Goal: Task Accomplishment & Management: Complete application form

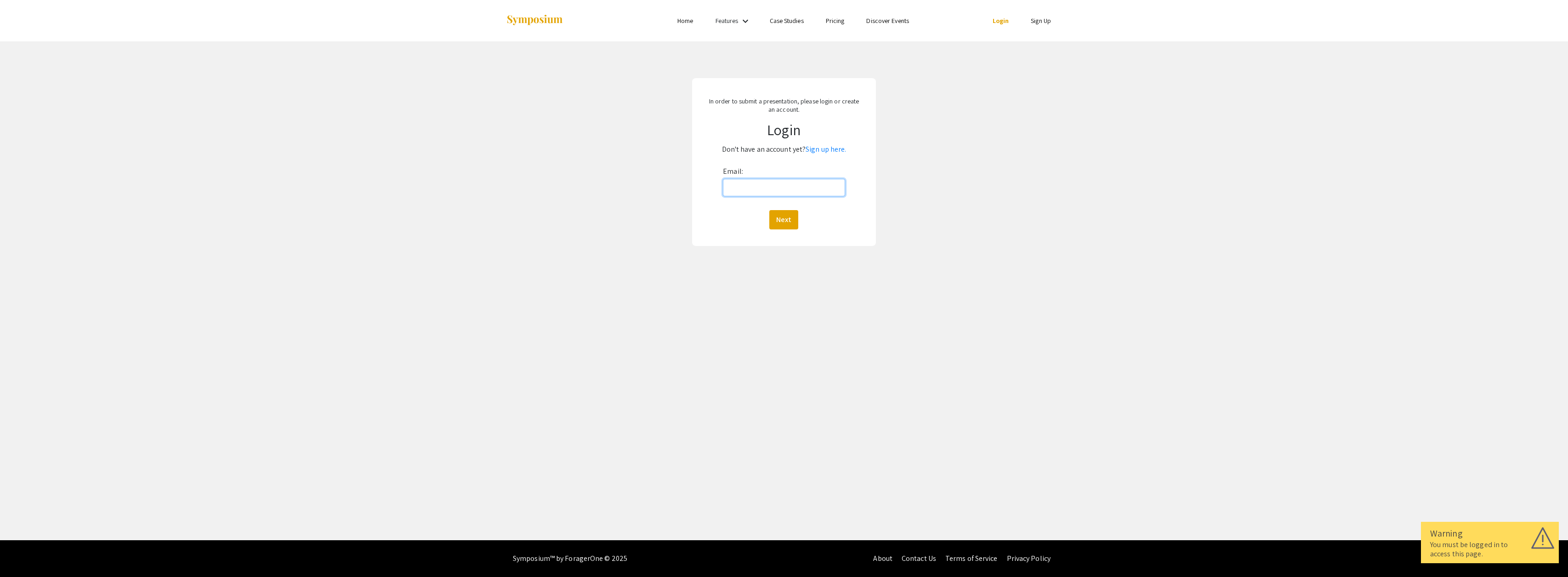
click at [758, 195] on input "Email:" at bounding box center [784, 187] width 122 height 18
click at [822, 149] on link "Sign up here." at bounding box center [825, 149] width 40 height 10
click at [785, 178] on input "Email: *" at bounding box center [783, 185] width 132 height 18
type input "[EMAIL_ADDRESS][DOMAIN_NAME]"
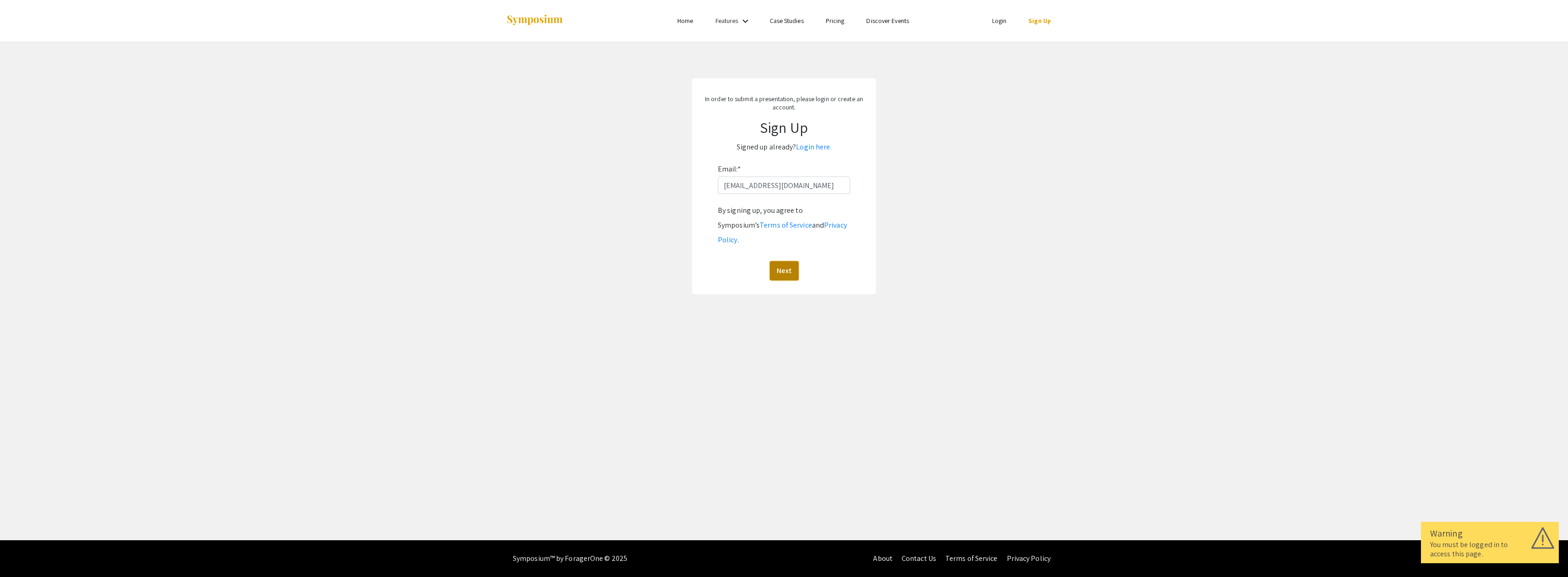
click at [792, 261] on button "Next" at bounding box center [785, 271] width 29 height 19
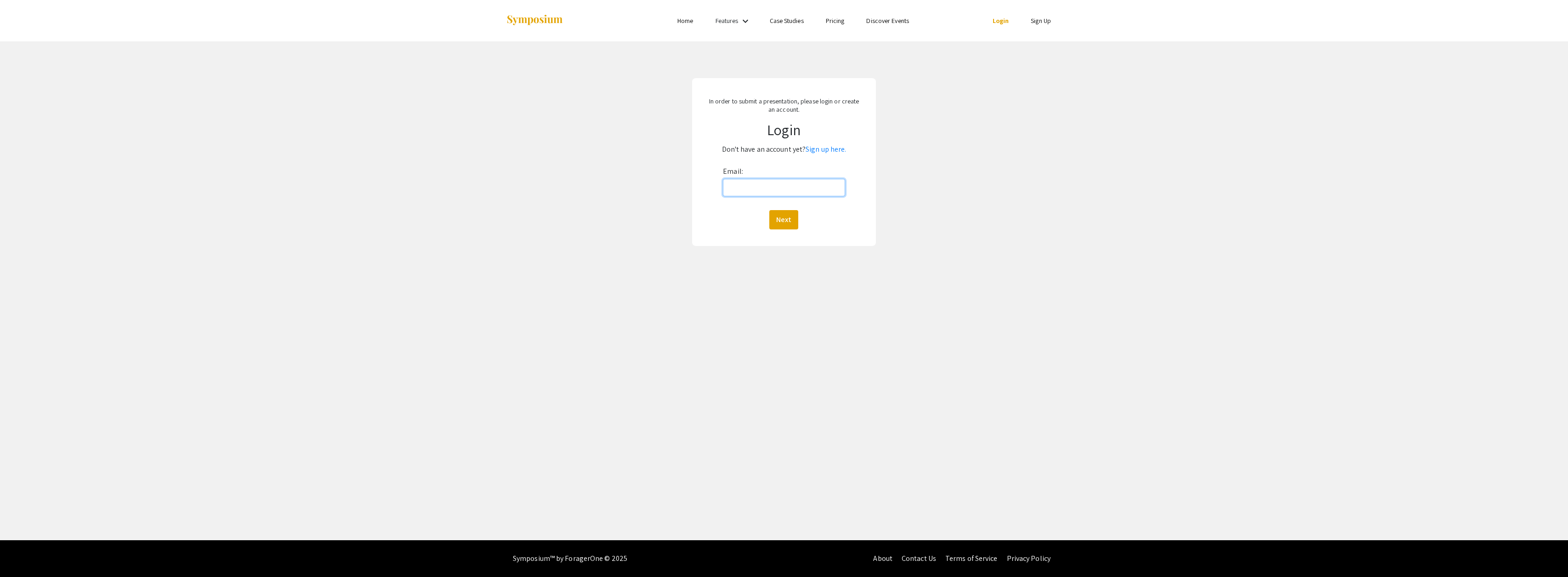
click at [785, 184] on input "Email:" at bounding box center [784, 187] width 122 height 18
type input "[EMAIL_ADDRESS][DOMAIN_NAME]"
click at [779, 228] on button "Next" at bounding box center [784, 220] width 29 height 19
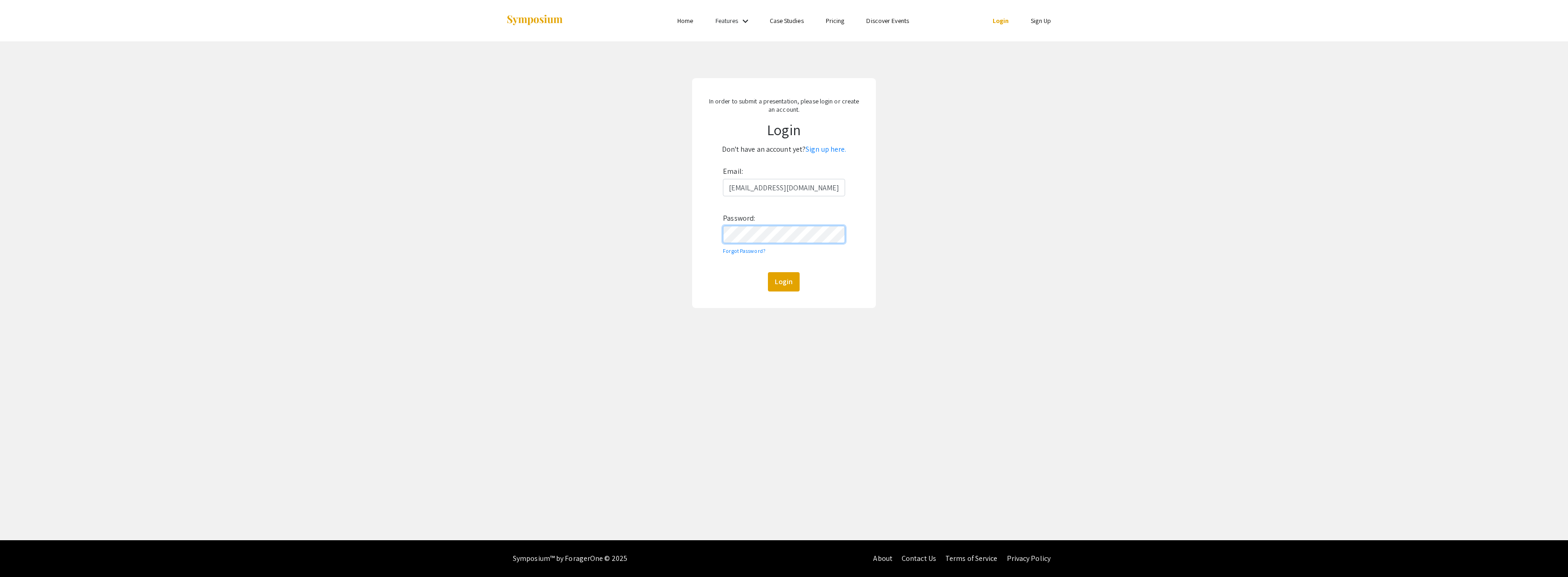
click at [768, 272] on button "Login" at bounding box center [784, 282] width 32 height 19
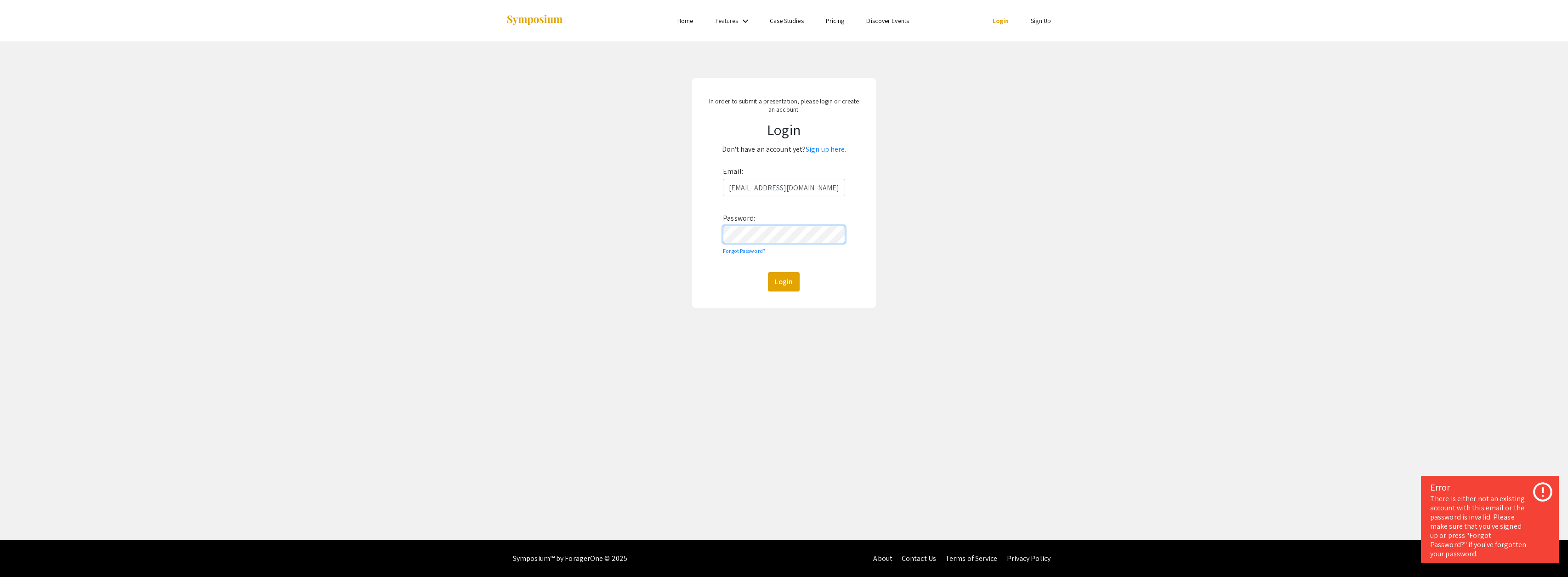
click at [768, 272] on button "Login" at bounding box center [784, 282] width 32 height 19
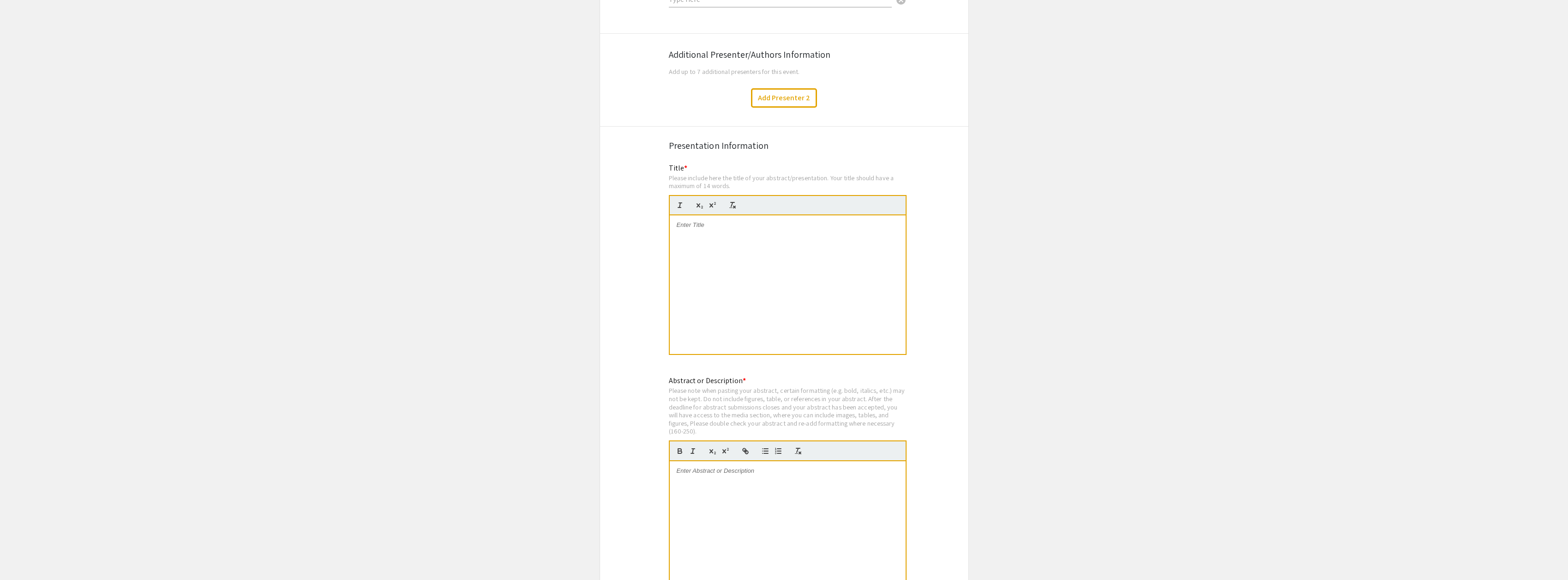
scroll to position [1660, 0]
